Goal: Check status: Check status

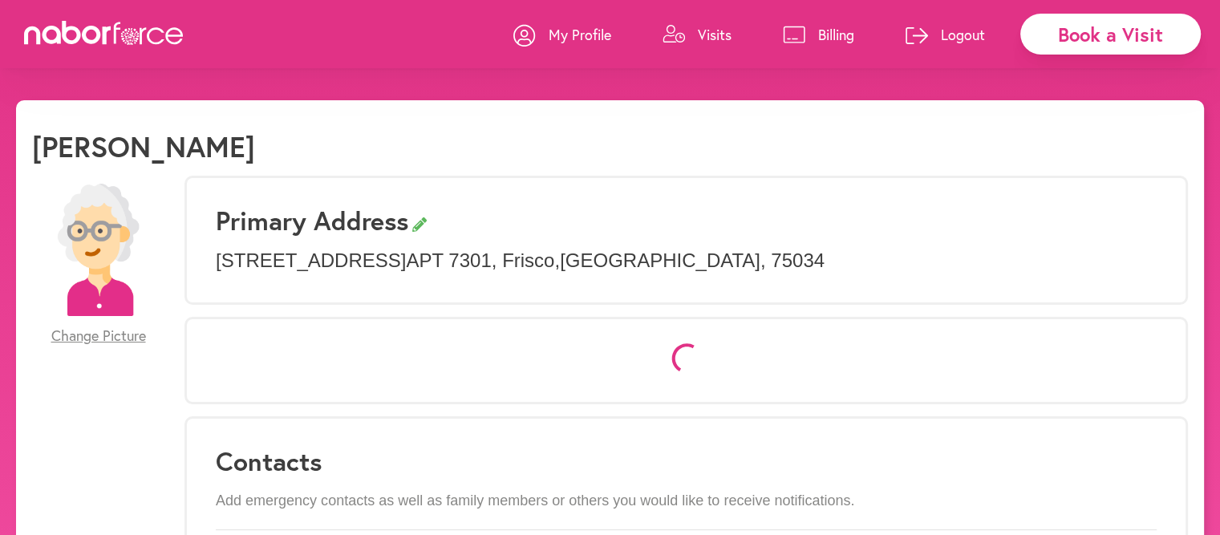
select select "*"
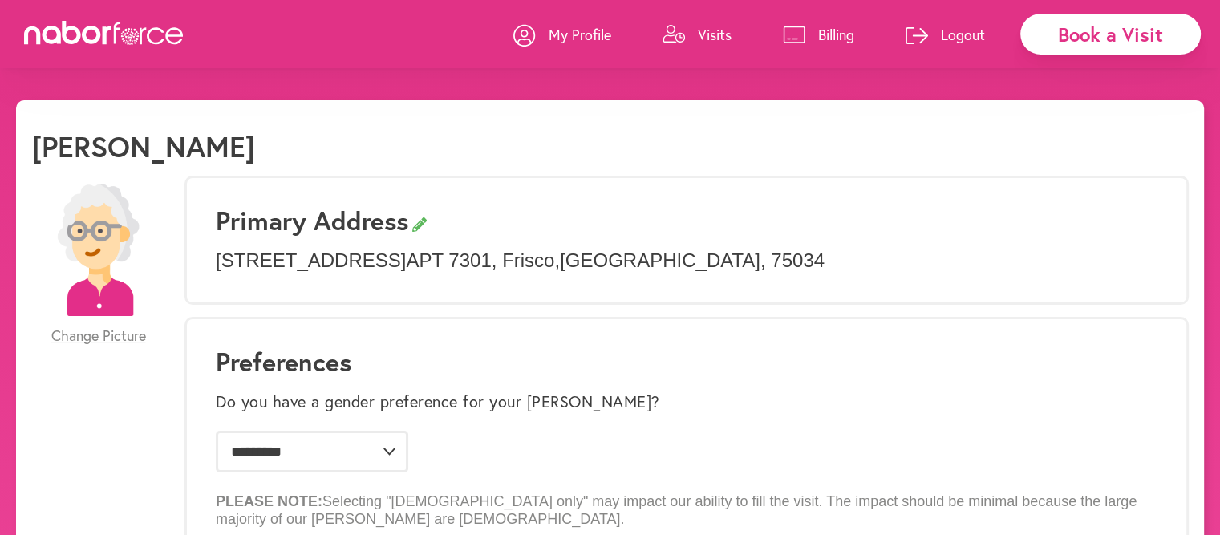
click at [719, 35] on p "Visits" at bounding box center [715, 34] width 34 height 19
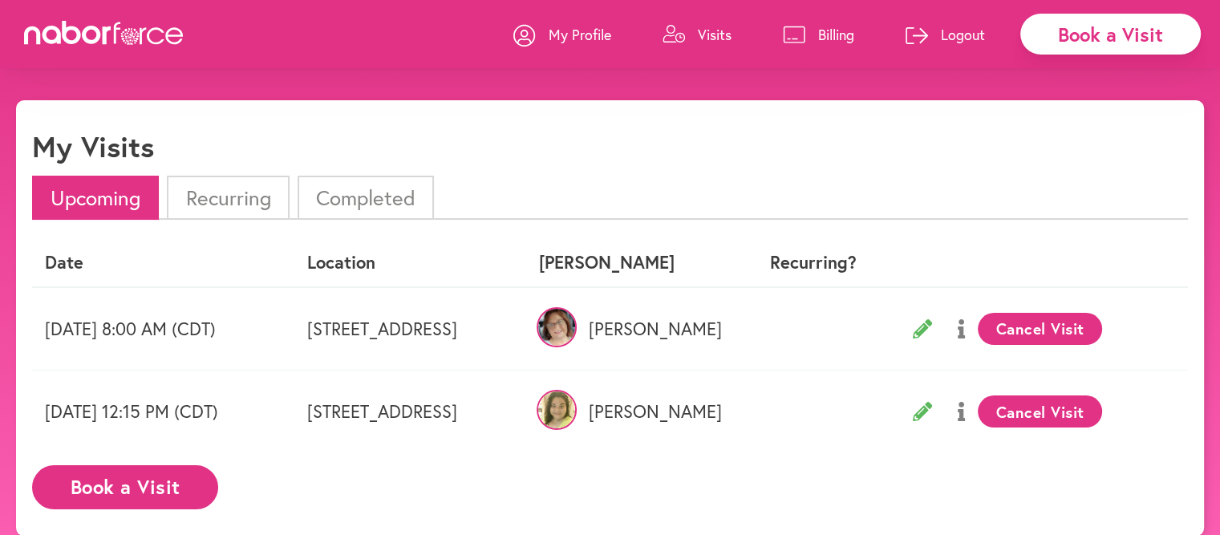
click at [719, 35] on p "Visits" at bounding box center [715, 34] width 34 height 19
click at [363, 206] on li "Completed" at bounding box center [366, 198] width 136 height 44
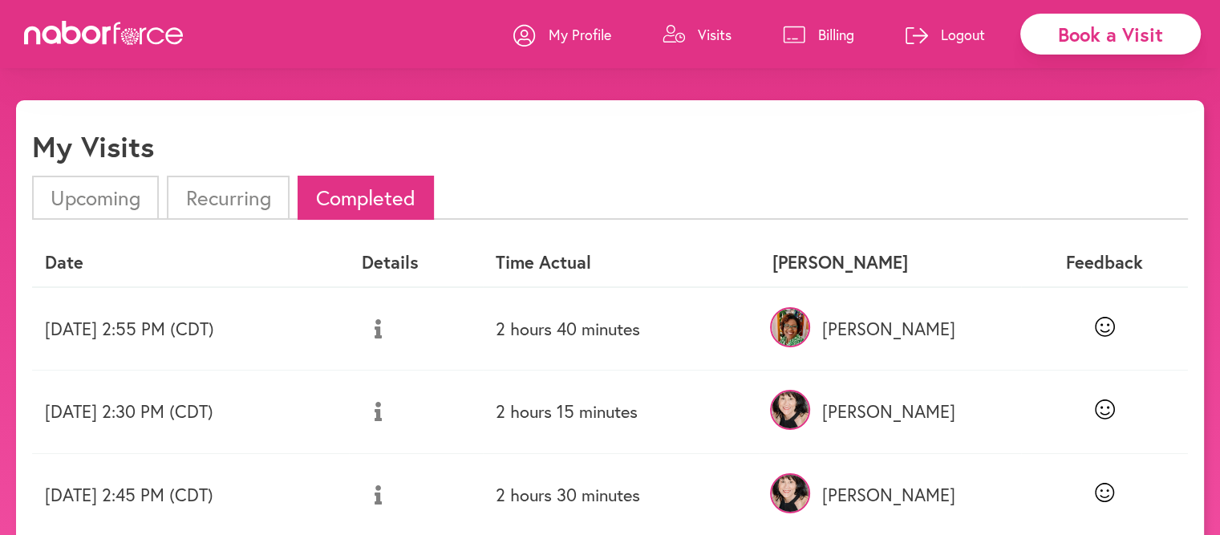
click at [99, 205] on li "Upcoming" at bounding box center [95, 198] width 127 height 44
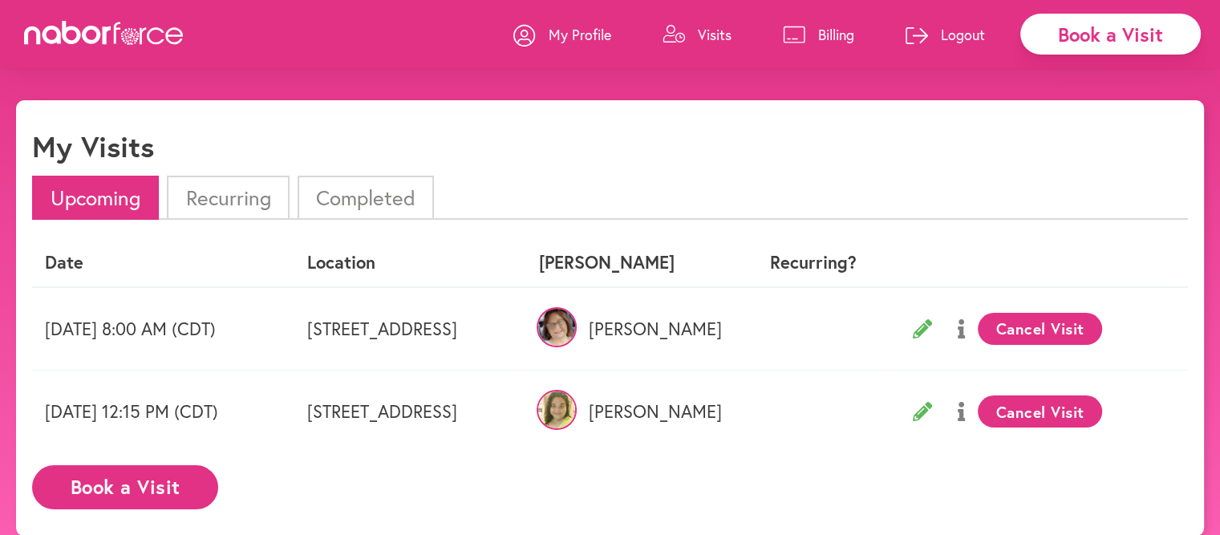
click at [932, 331] on icon at bounding box center [922, 328] width 19 height 19
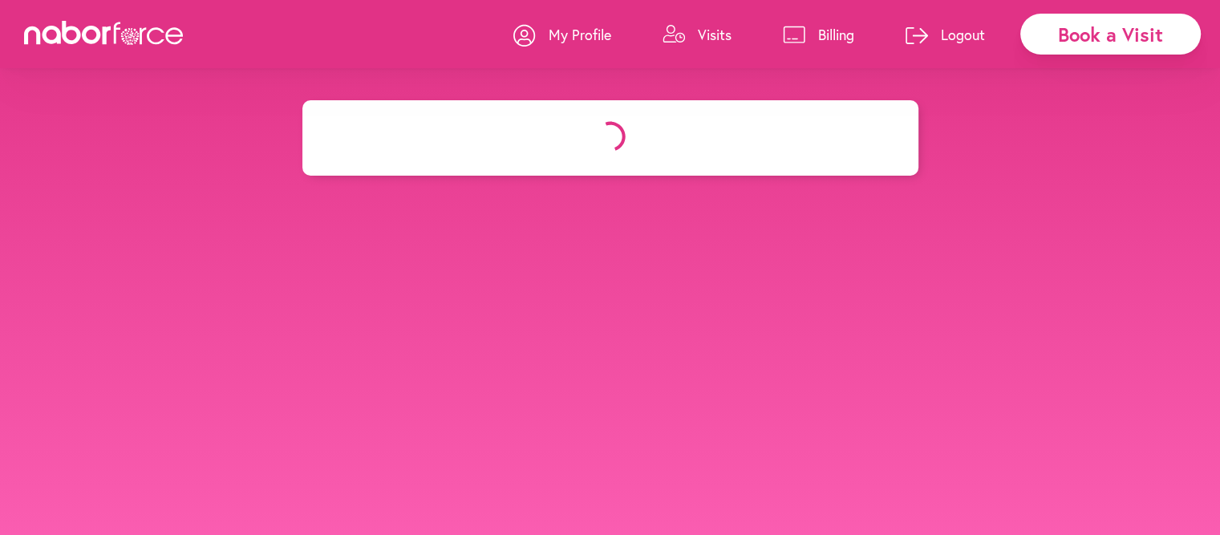
select select "*******"
select select "***"
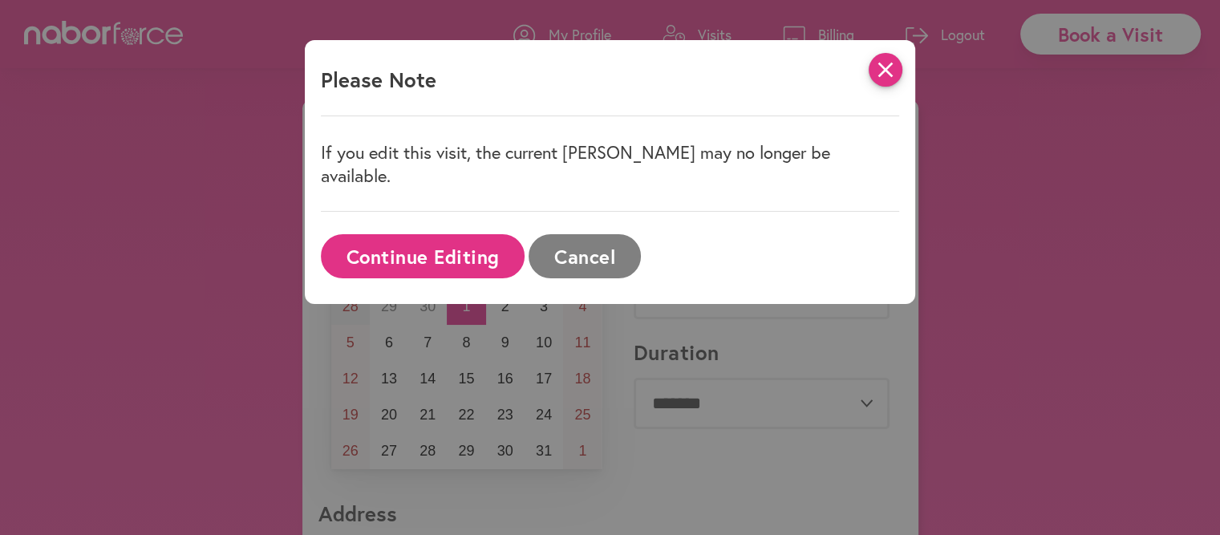
click at [895, 72] on icon "close" at bounding box center [886, 70] width 34 height 34
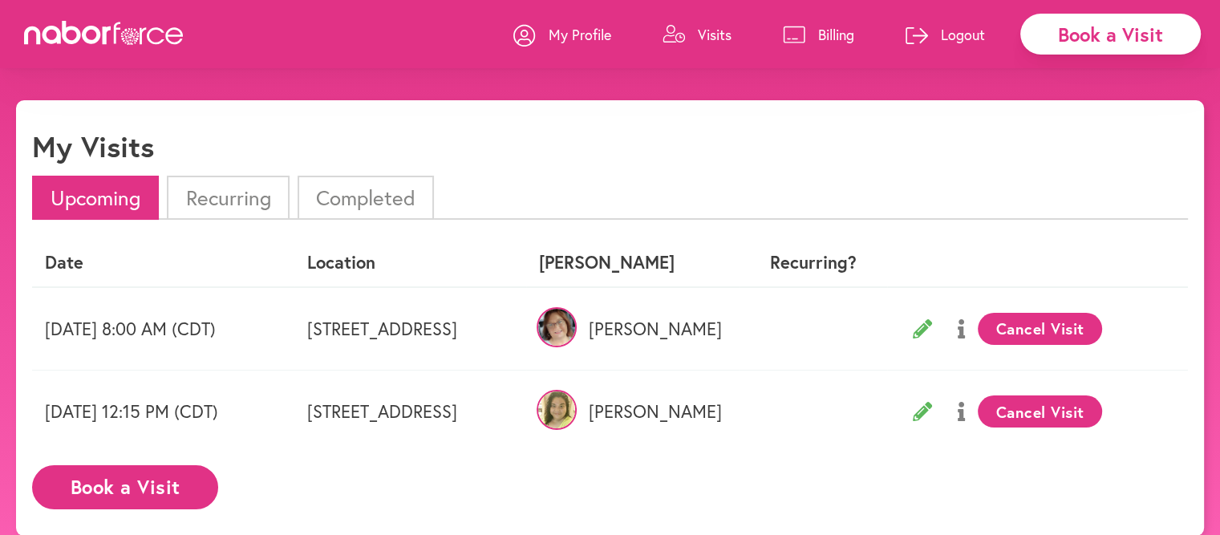
click at [965, 330] on icon at bounding box center [961, 328] width 7 height 19
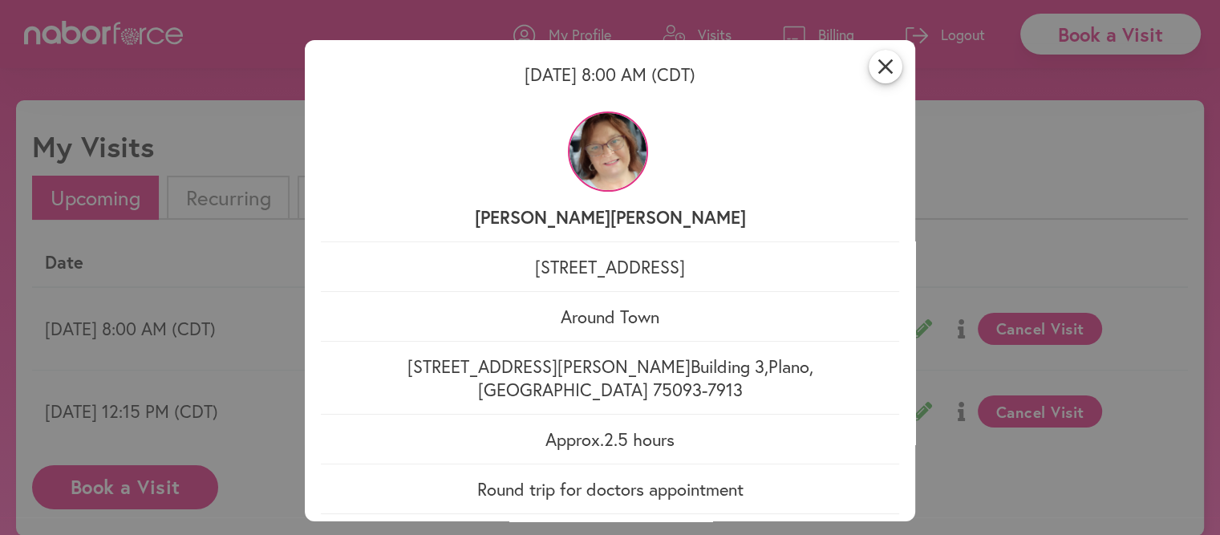
scroll to position [4, 0]
click at [877, 67] on icon "close" at bounding box center [886, 66] width 34 height 34
